Goal: Check status: Check status

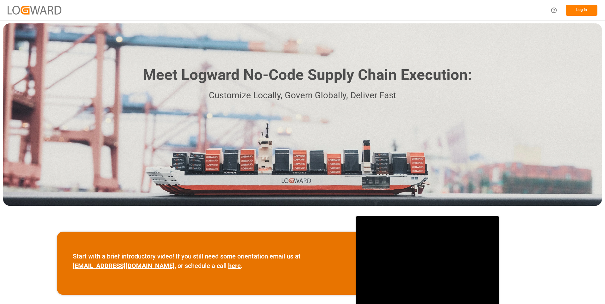
click at [579, 11] on button "Log In" at bounding box center [582, 10] width 32 height 11
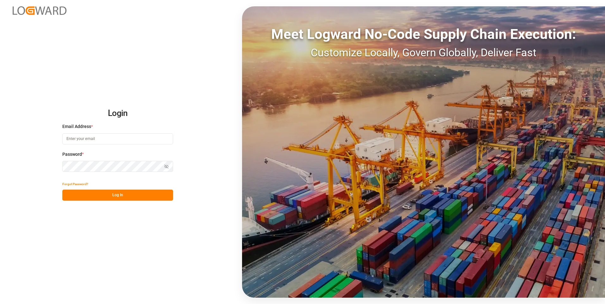
type input "[PERSON_NAME][EMAIL_ADDRESS][DOMAIN_NAME]"
click at [108, 194] on button "Log In" at bounding box center [117, 195] width 111 height 11
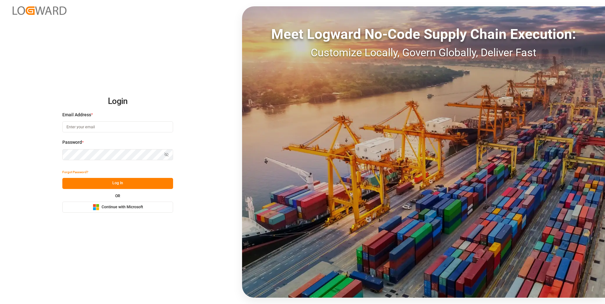
type input "[PERSON_NAME][EMAIL_ADDRESS][DOMAIN_NAME]"
click at [115, 182] on button "Log In" at bounding box center [117, 183] width 111 height 11
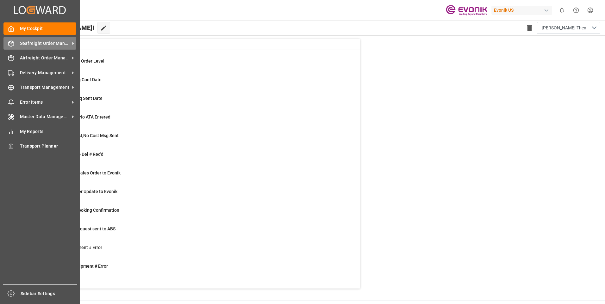
click at [12, 42] on icon at bounding box center [11, 44] width 6 height 6
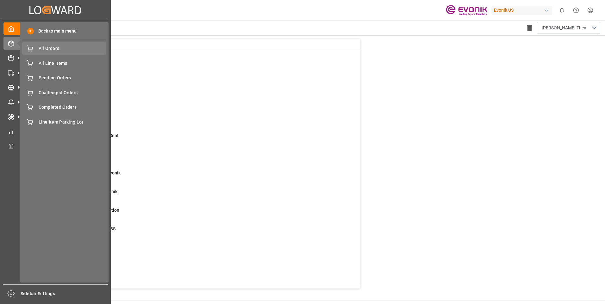
click at [35, 48] on div "All Orders All Orders" at bounding box center [64, 48] width 84 height 12
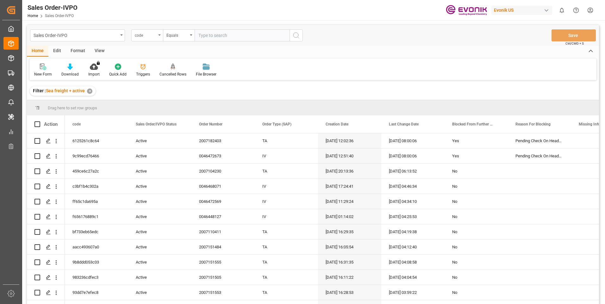
click at [155, 30] on div "code" at bounding box center [147, 35] width 32 height 12
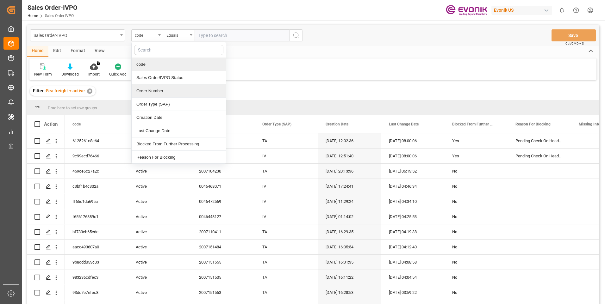
click at [147, 91] on div "Order Number" at bounding box center [179, 91] width 94 height 13
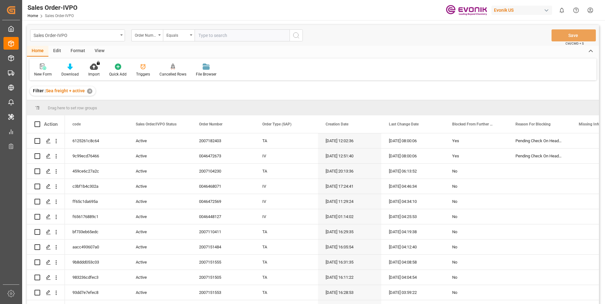
click at [227, 32] on input "text" at bounding box center [242, 35] width 95 height 12
paste input "0046473656"
type input "0046473656"
click at [305, 37] on div "Sales Order-IVPO Order Number Equals 0046473656 Save Ctrl/CMD + S" at bounding box center [313, 35] width 572 height 21
click at [297, 37] on circle "search button" at bounding box center [295, 35] width 5 height 5
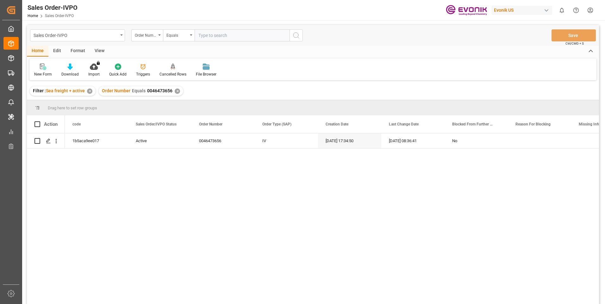
drag, startPoint x: 49, startPoint y: 131, endPoint x: 247, endPoint y: 221, distance: 217.6
click at [247, 221] on div "1b5aca9ee017 Active 0046473656 IV [DATE] 17:34:50 [DATE] 08:36:41 No" at bounding box center [332, 221] width 534 height 175
click at [55, 143] on icon "open menu" at bounding box center [56, 141] width 7 height 7
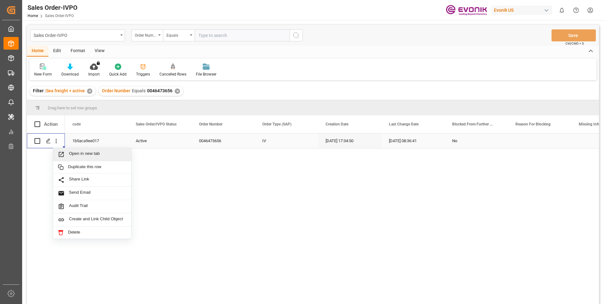
click at [79, 153] on span "Open in new tab" at bounding box center [98, 154] width 58 height 7
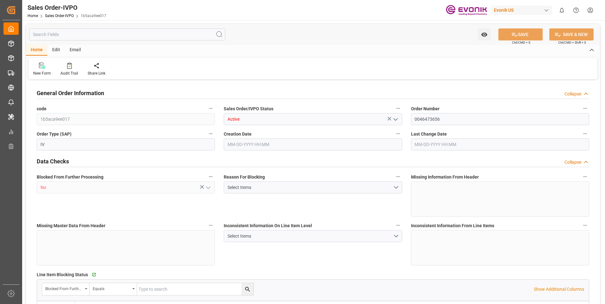
type input "BEANR"
type input "0"
type input "1"
type input "1393.56"
type input "09-18-2025 17:34"
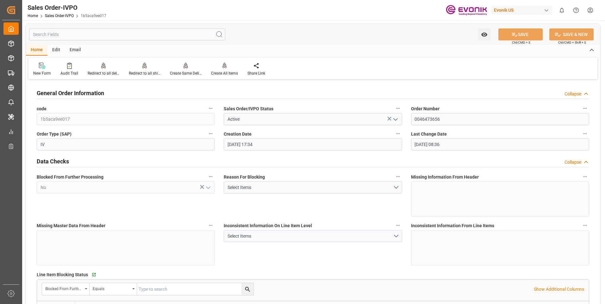
type input "09-19-2025 08:36"
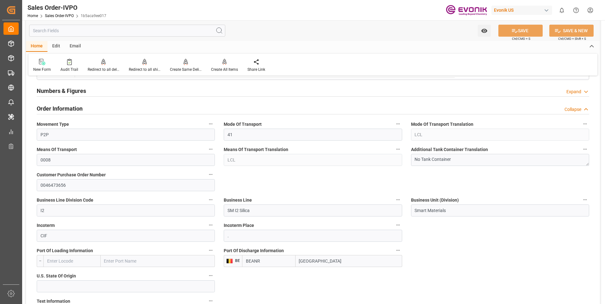
scroll to position [190, 0]
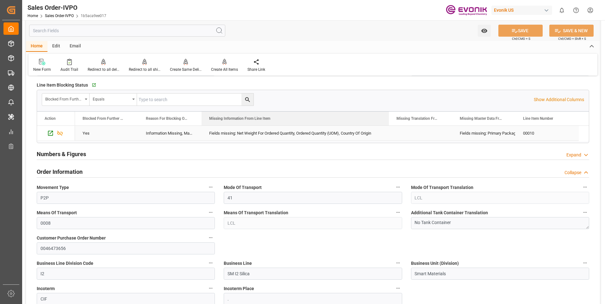
drag, startPoint x: 264, startPoint y: 118, endPoint x: 388, endPoint y: 129, distance: 124.6
click at [388, 129] on div "Action Blocked From Further Processing Reason For Blocking On This Line Item" at bounding box center [313, 127] width 552 height 30
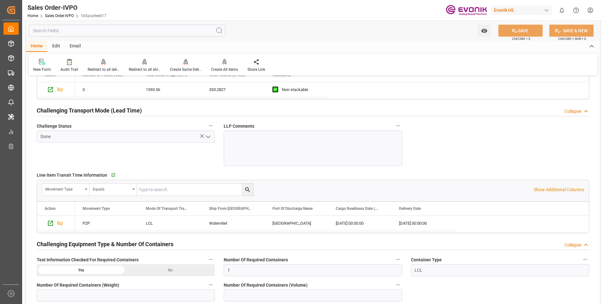
scroll to position [1044, 0]
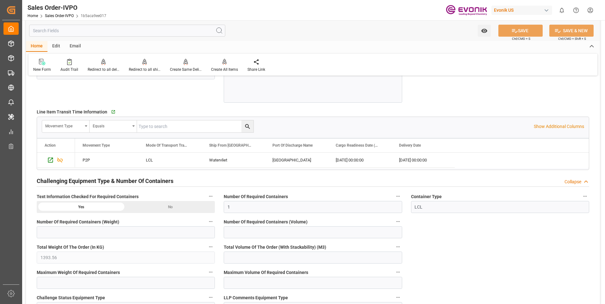
click at [146, 32] on input "text" at bounding box center [127, 31] width 196 height 12
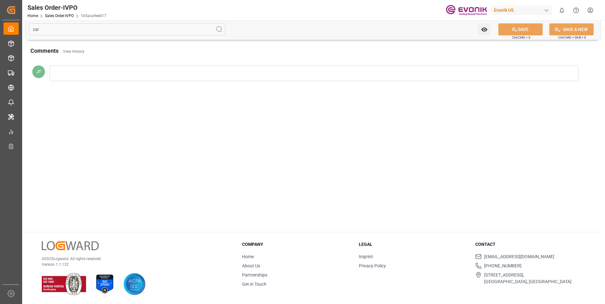
scroll to position [0, 0]
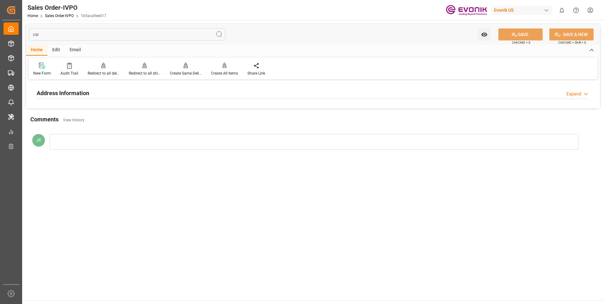
type input "csr"
click at [69, 96] on h2 "Address Information" at bounding box center [63, 93] width 53 height 9
